Goal: Transaction & Acquisition: Purchase product/service

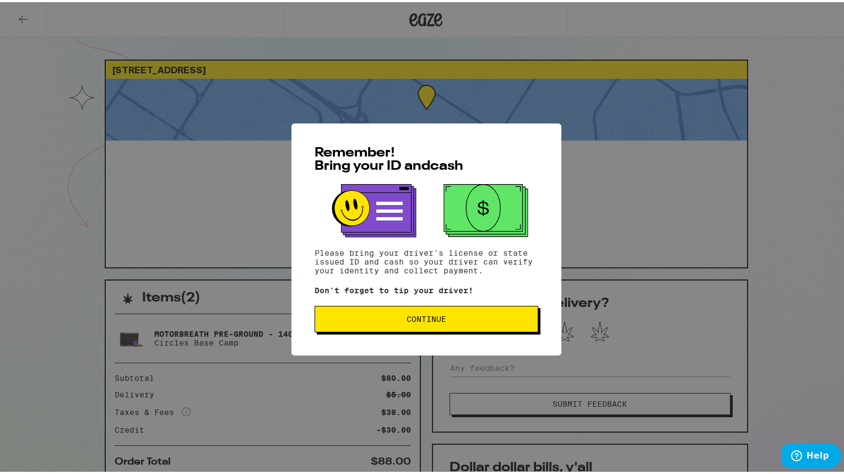
click at [360, 317] on span "Continue" at bounding box center [426, 317] width 205 height 8
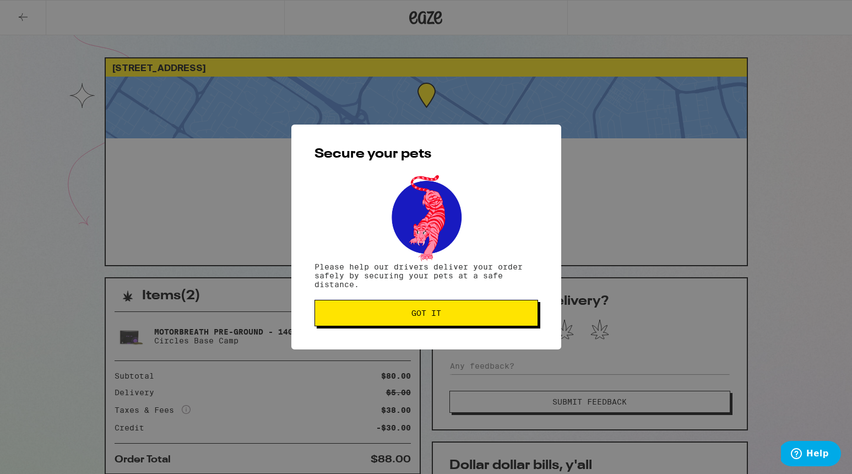
click at [360, 317] on span "Got it" at bounding box center [426, 313] width 205 height 8
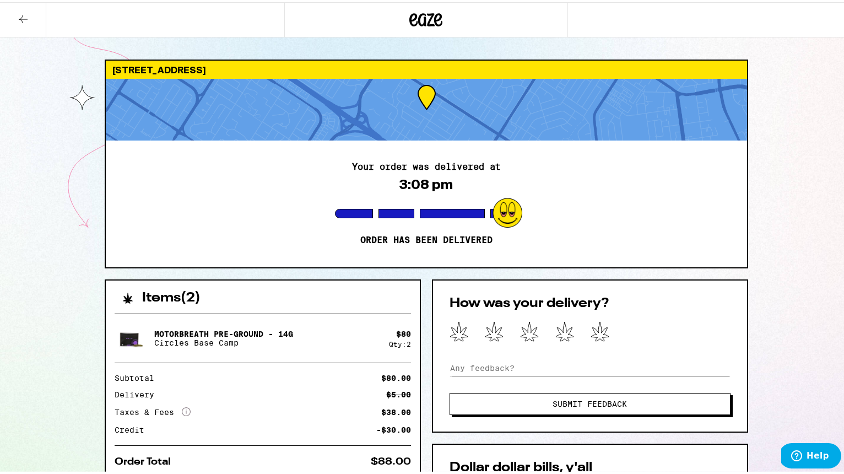
click at [19, 15] on icon at bounding box center [23, 16] width 13 height 13
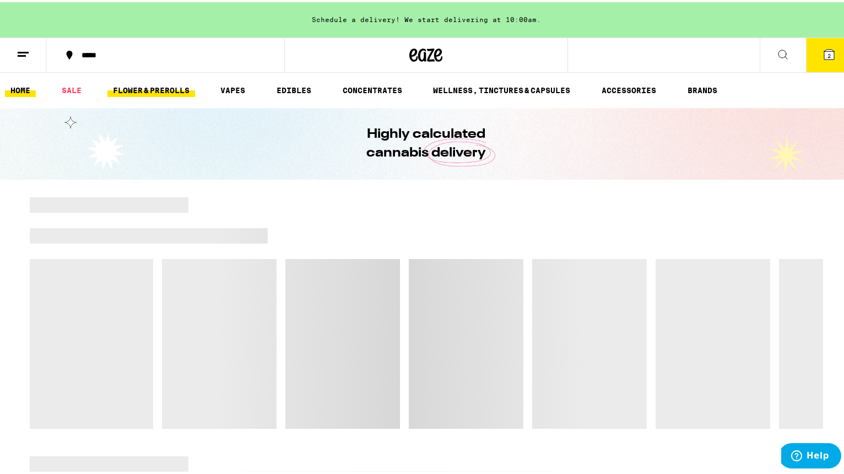
click at [170, 85] on link "FLOWER & PREROLLS" at bounding box center [151, 88] width 88 height 13
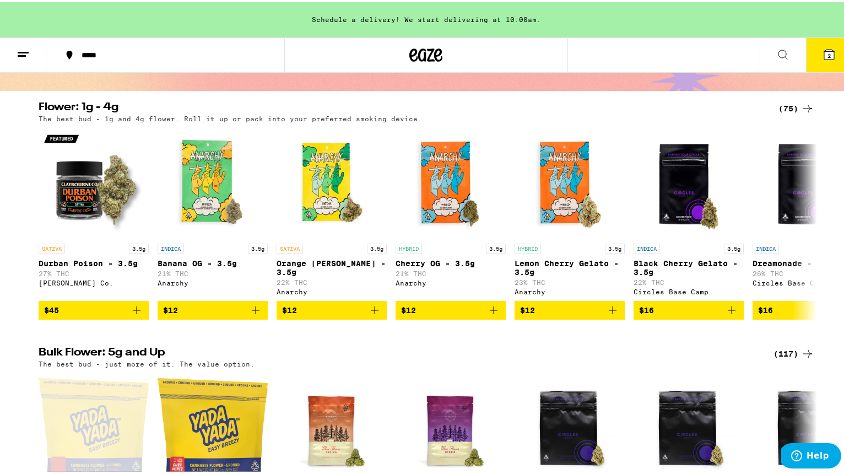
scroll to position [102, 0]
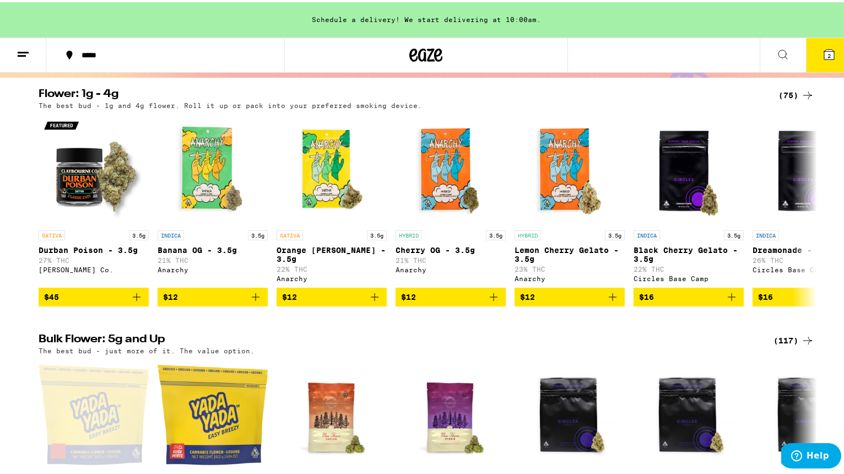
click at [785, 341] on div "(117)" at bounding box center [794, 338] width 41 height 13
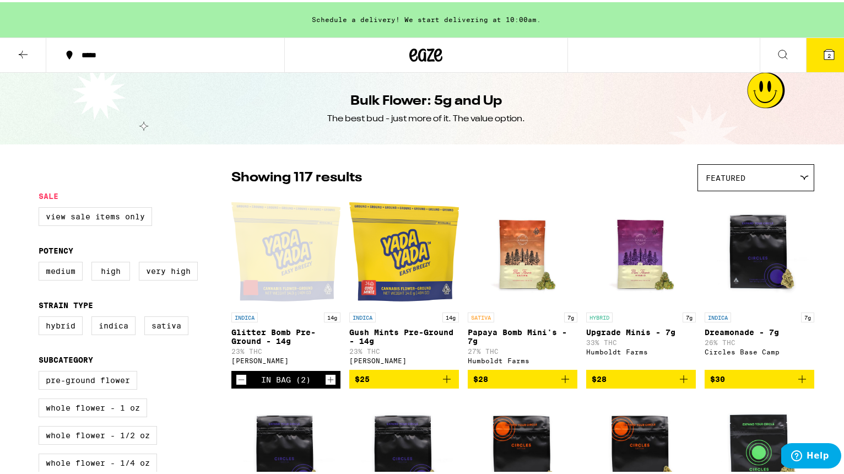
click at [236, 383] on icon "Decrement" at bounding box center [241, 377] width 10 height 13
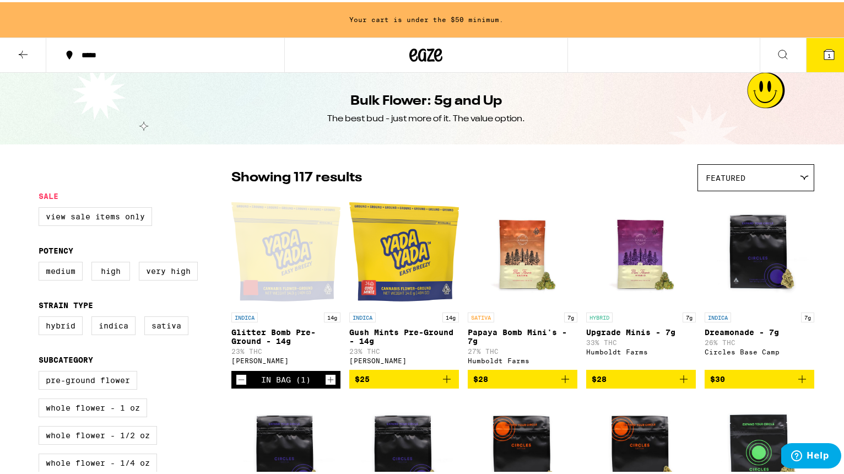
click at [236, 383] on icon "Decrement" at bounding box center [241, 377] width 10 height 13
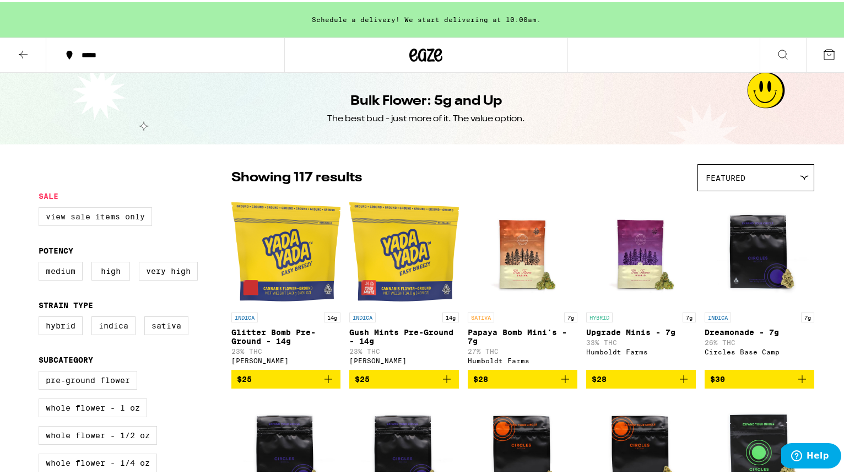
click at [112, 217] on label "View Sale Items Only" at bounding box center [95, 214] width 113 height 19
click at [41, 207] on input "View Sale Items Only" at bounding box center [41, 207] width 1 height 1
checkbox input "true"
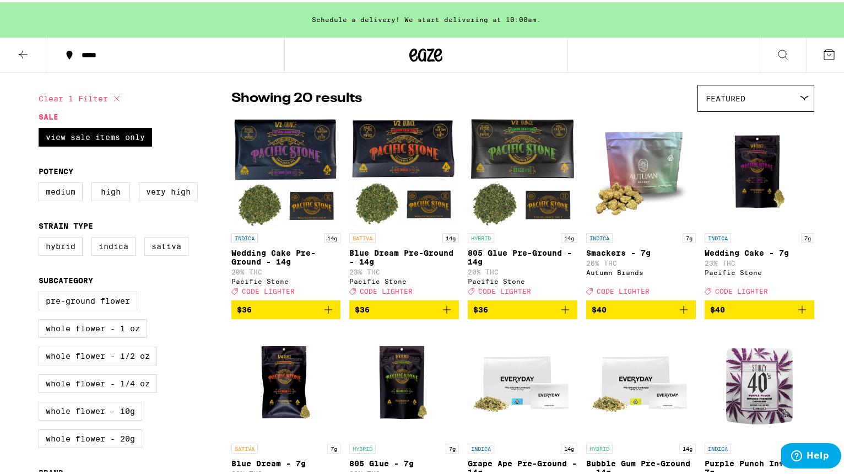
scroll to position [78, 0]
